Goal: Navigation & Orientation: Find specific page/section

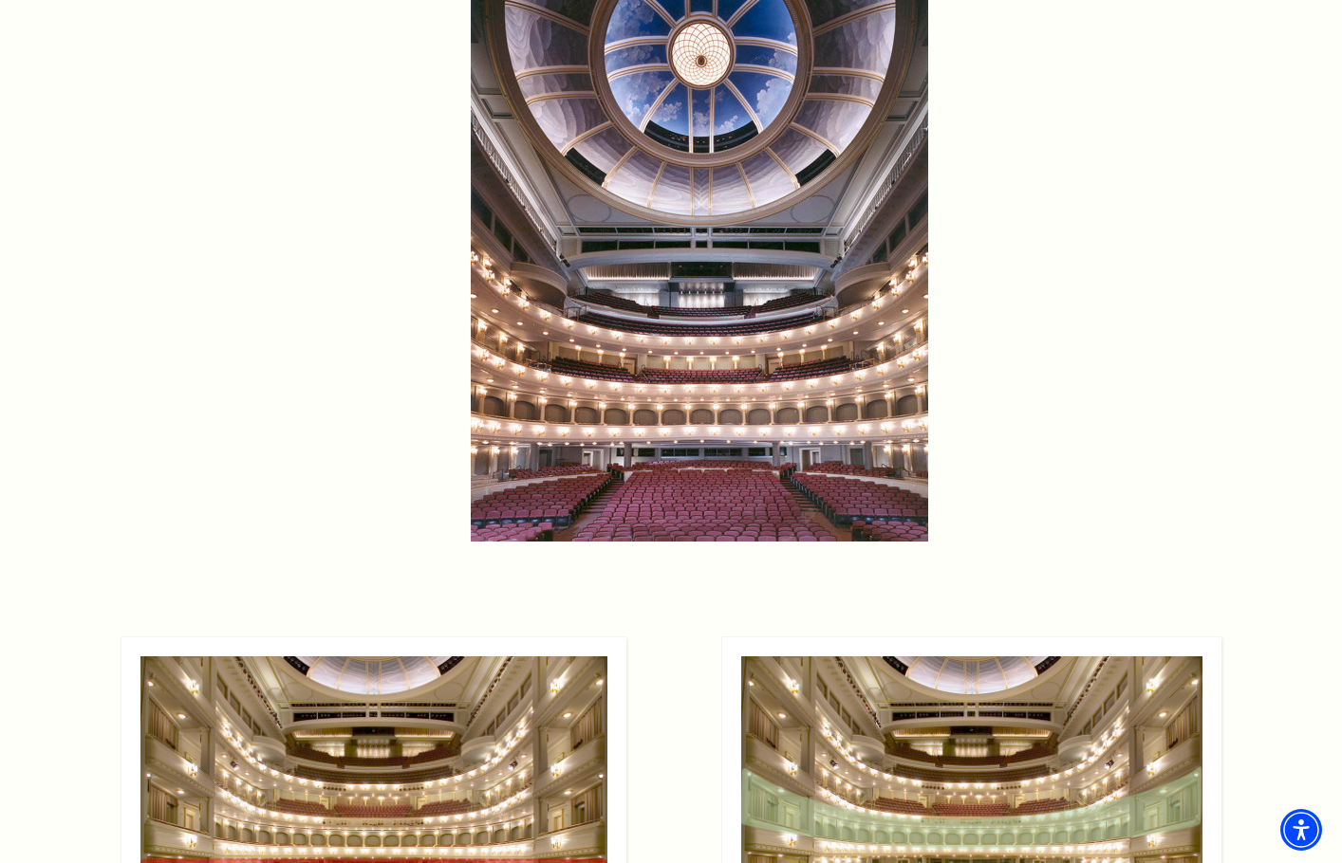
scroll to position [1138, 0]
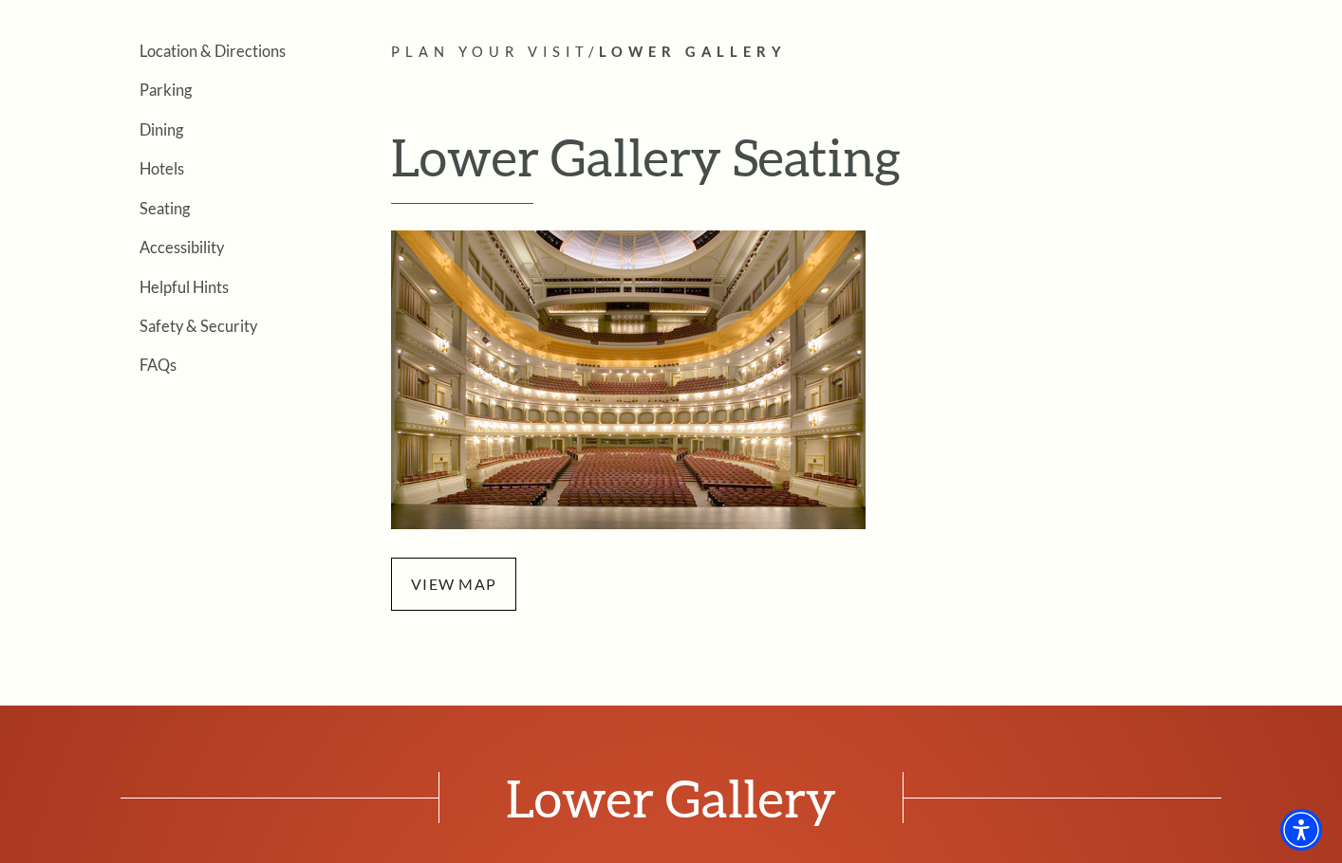
scroll to position [490, 0]
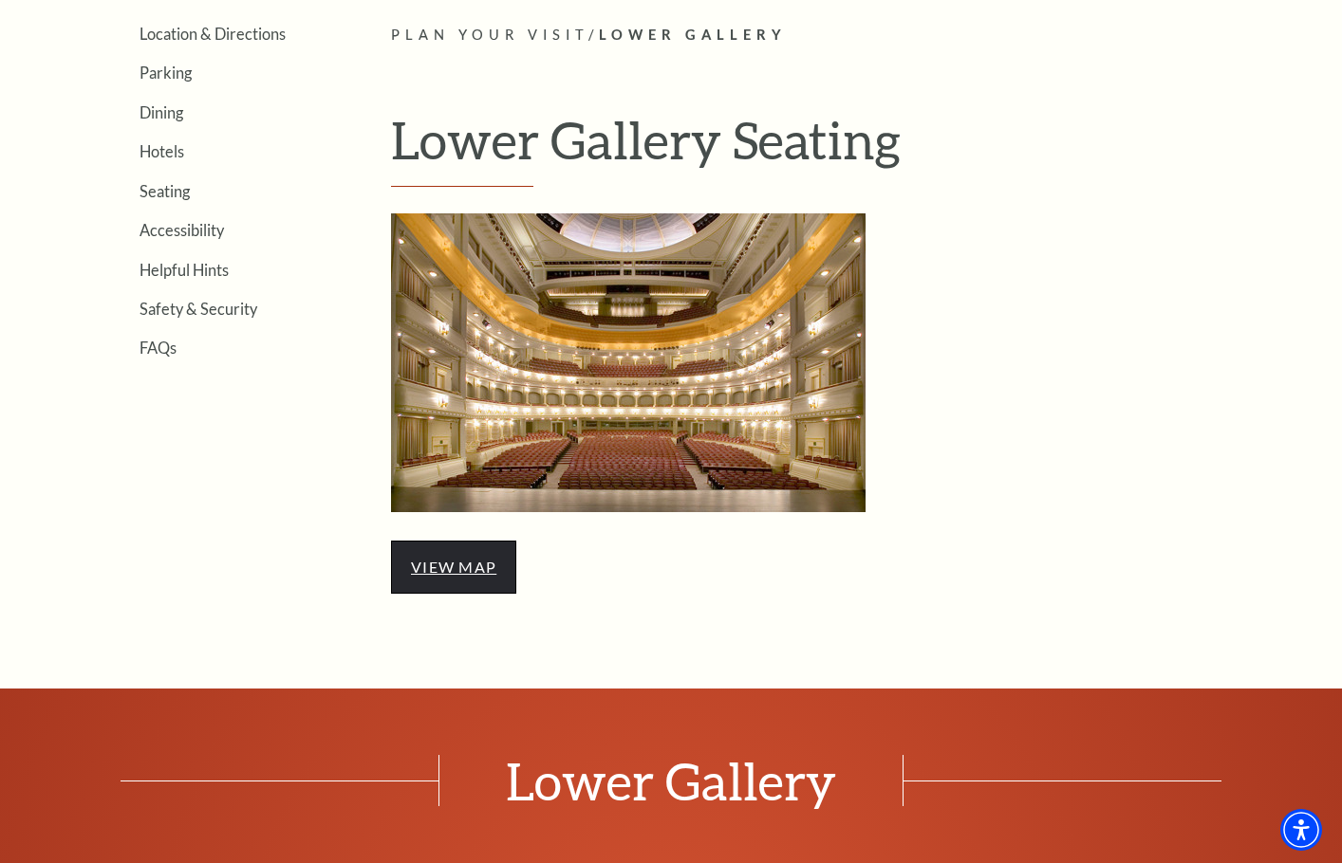
click at [460, 564] on link "view map" at bounding box center [453, 567] width 85 height 18
click at [550, 444] on img "Lower Gallery - open in a new tab" at bounding box center [628, 362] width 474 height 299
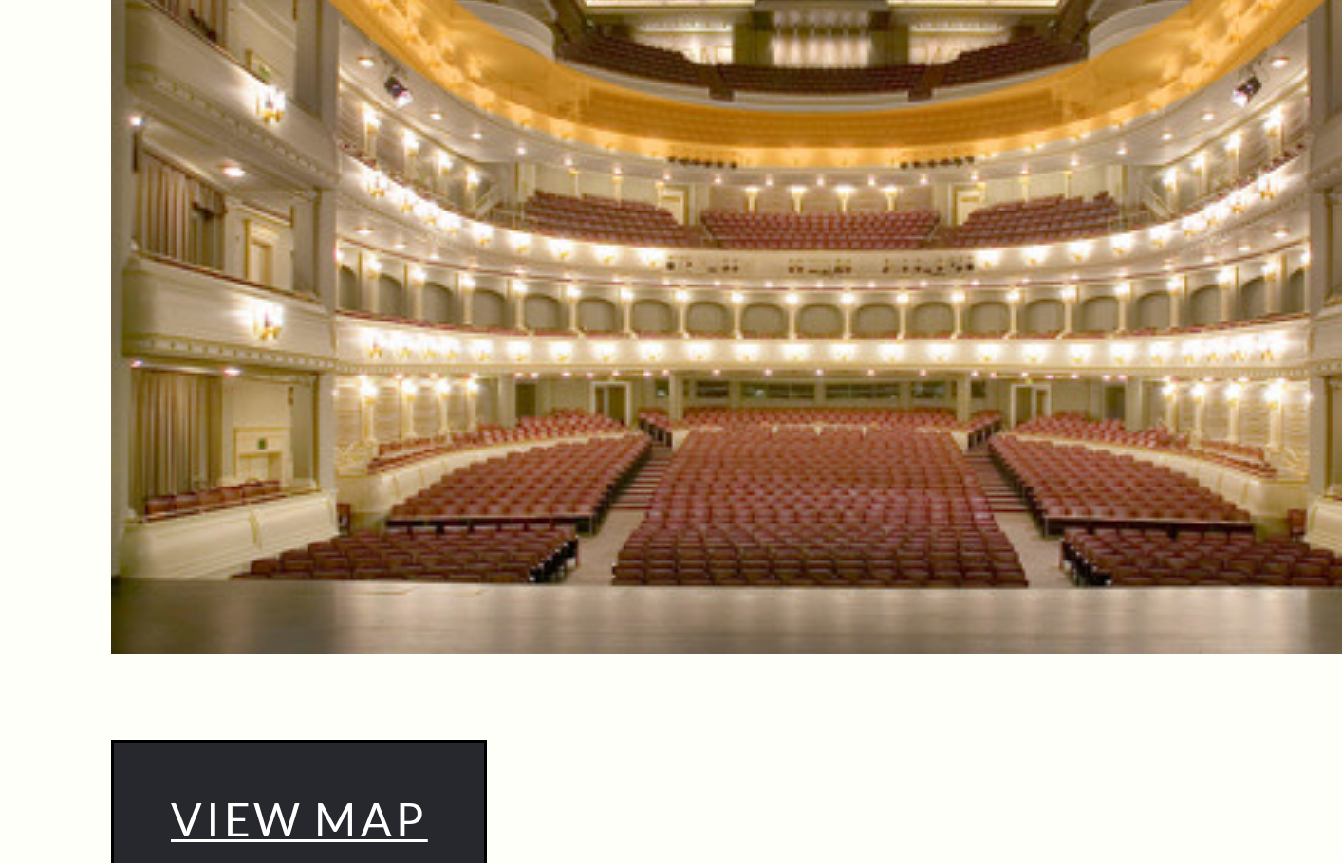
click at [470, 561] on link "view map" at bounding box center [453, 567] width 85 height 18
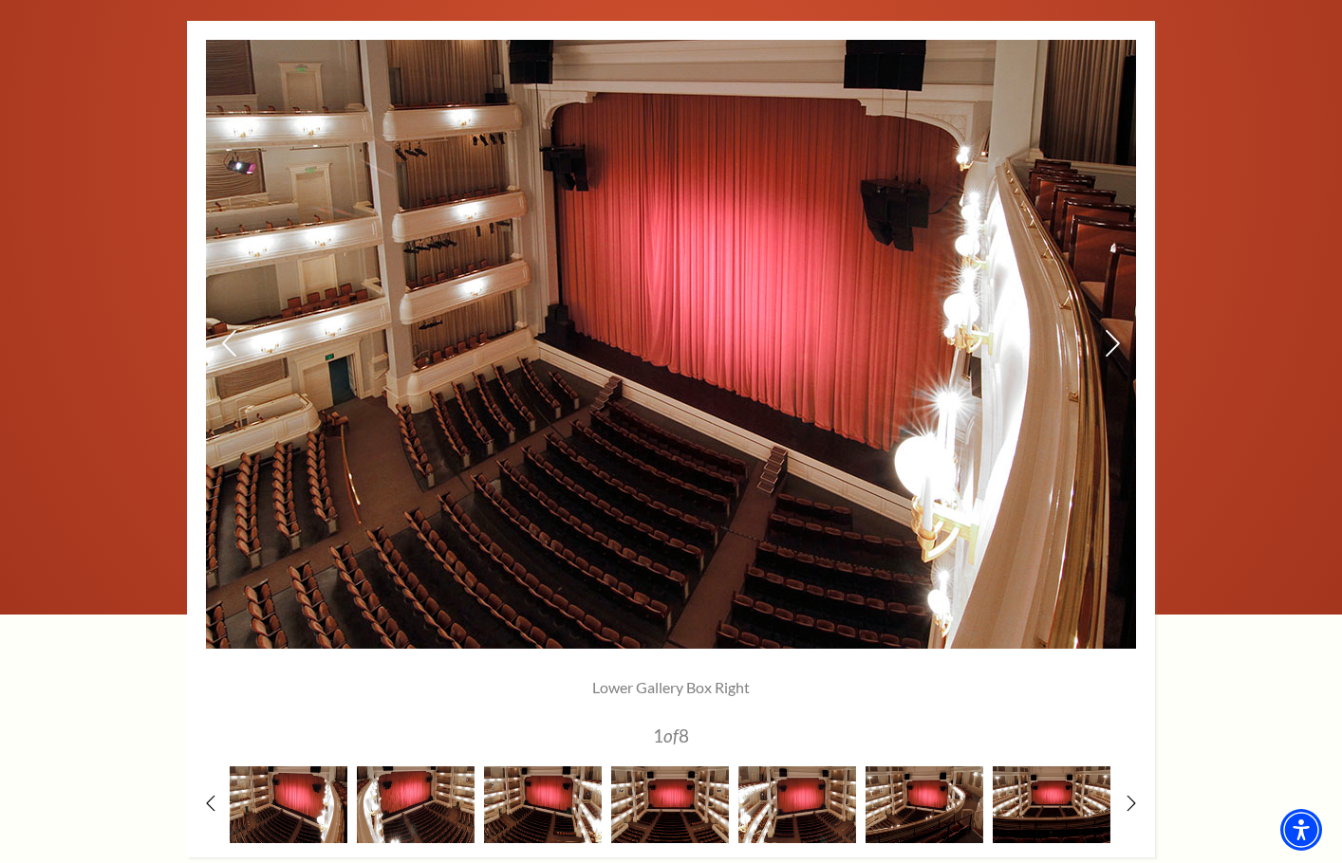
scroll to position [1326, 0]
